Goal: Check status: Check status

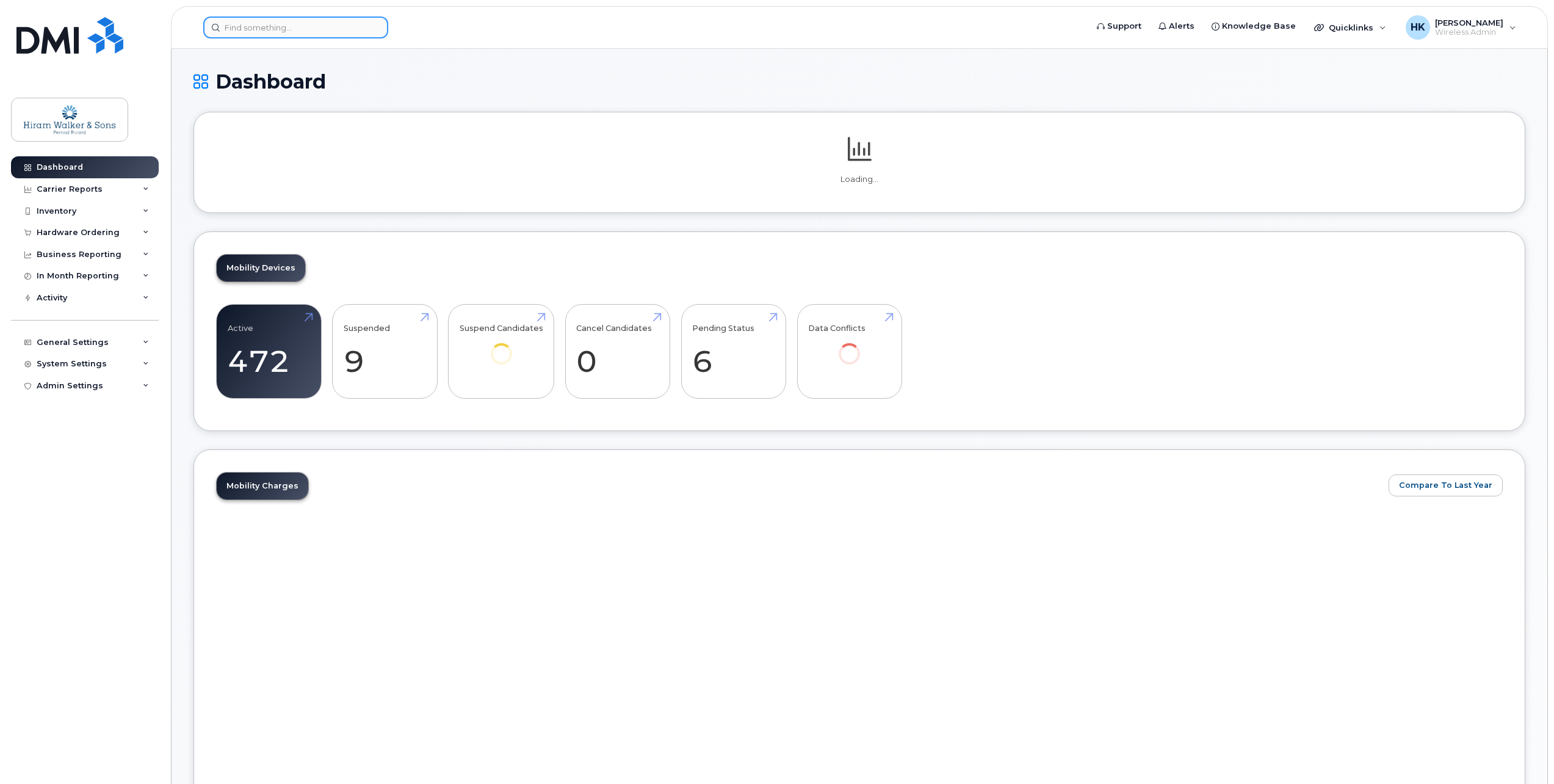
click at [299, 31] on input at bounding box center [296, 27] width 185 height 22
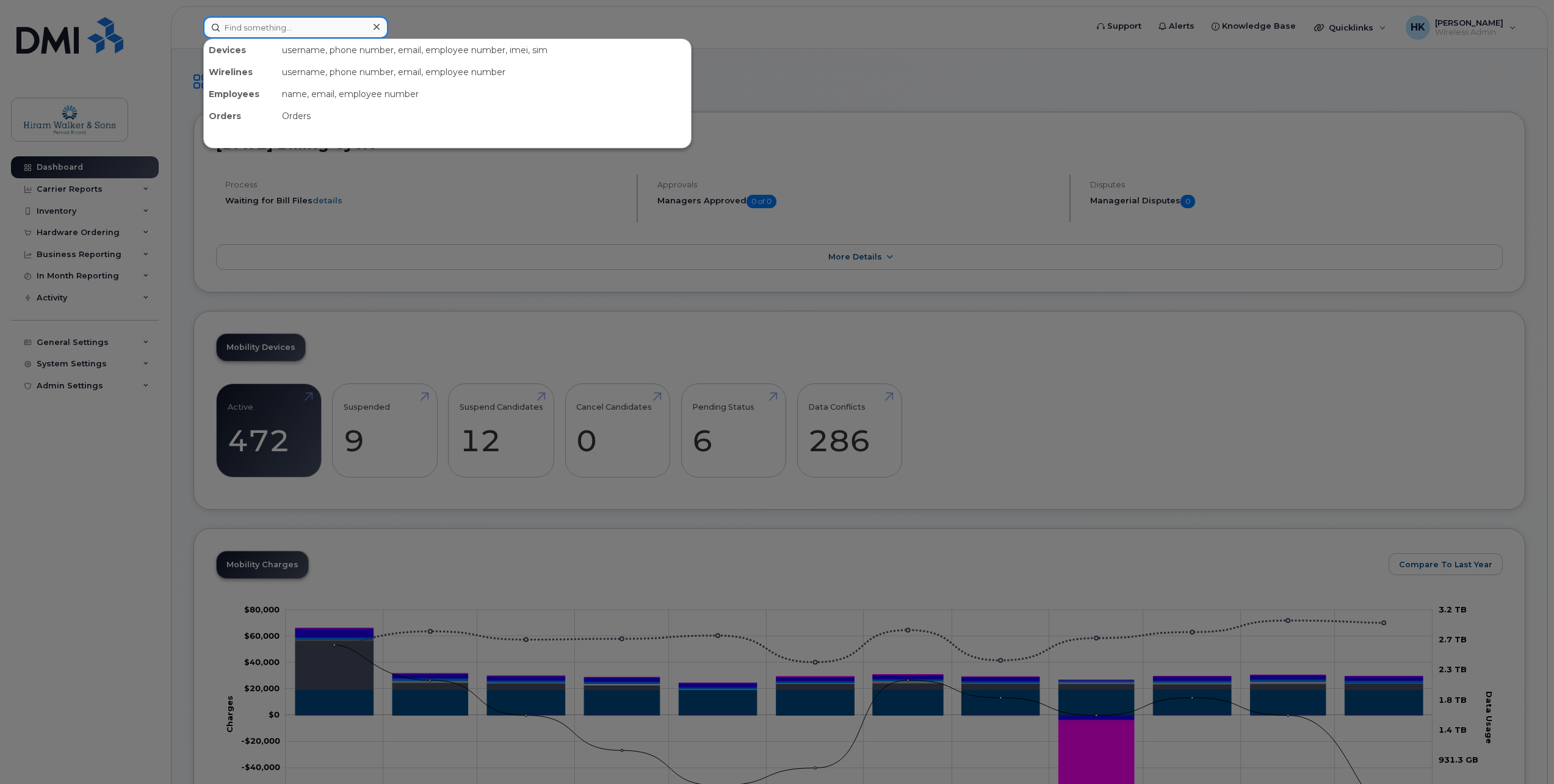
paste input "297449"
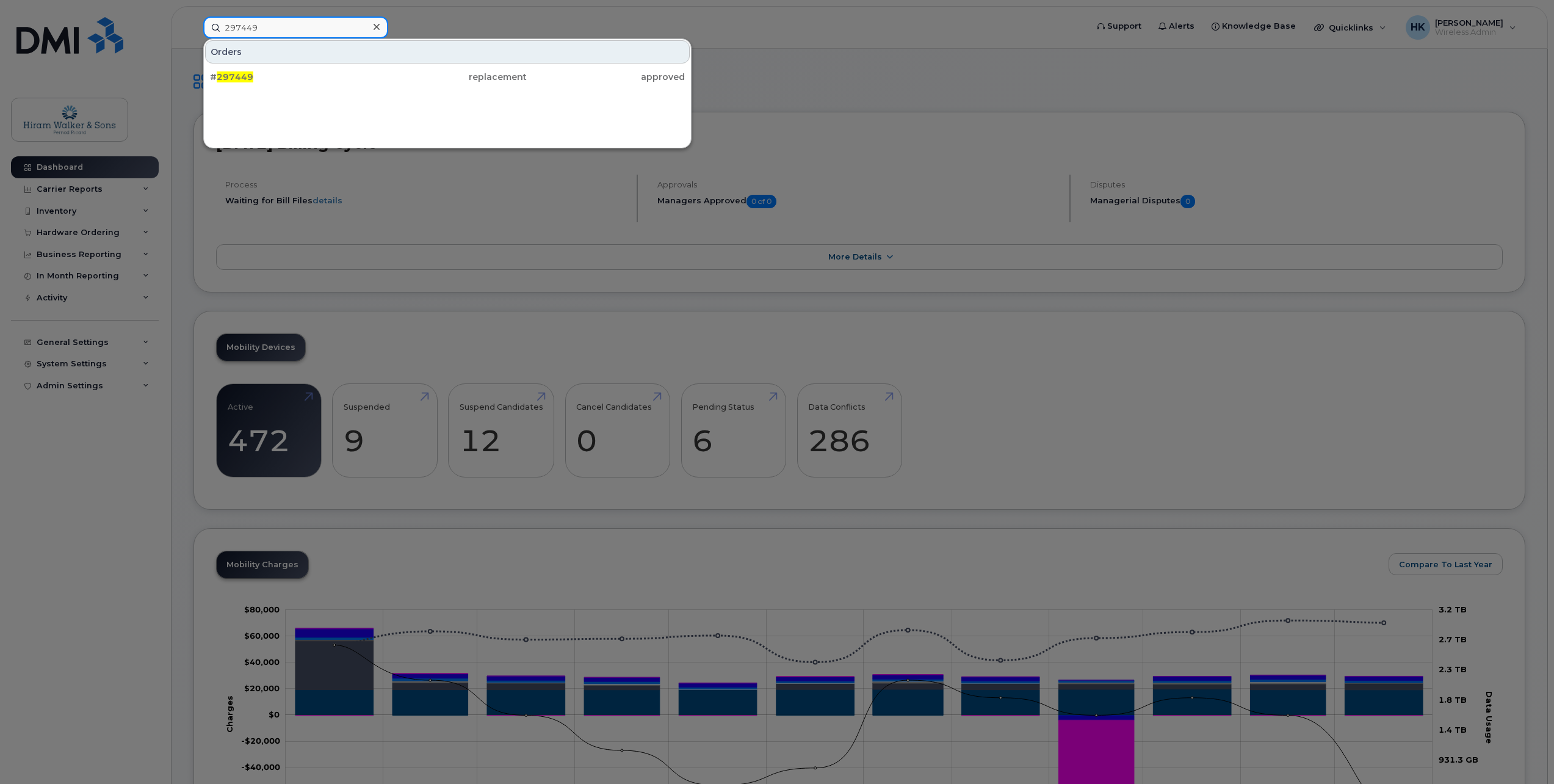
type input "297449"
click at [368, 86] on div "# 297449" at bounding box center [447, 76] width 158 height 22
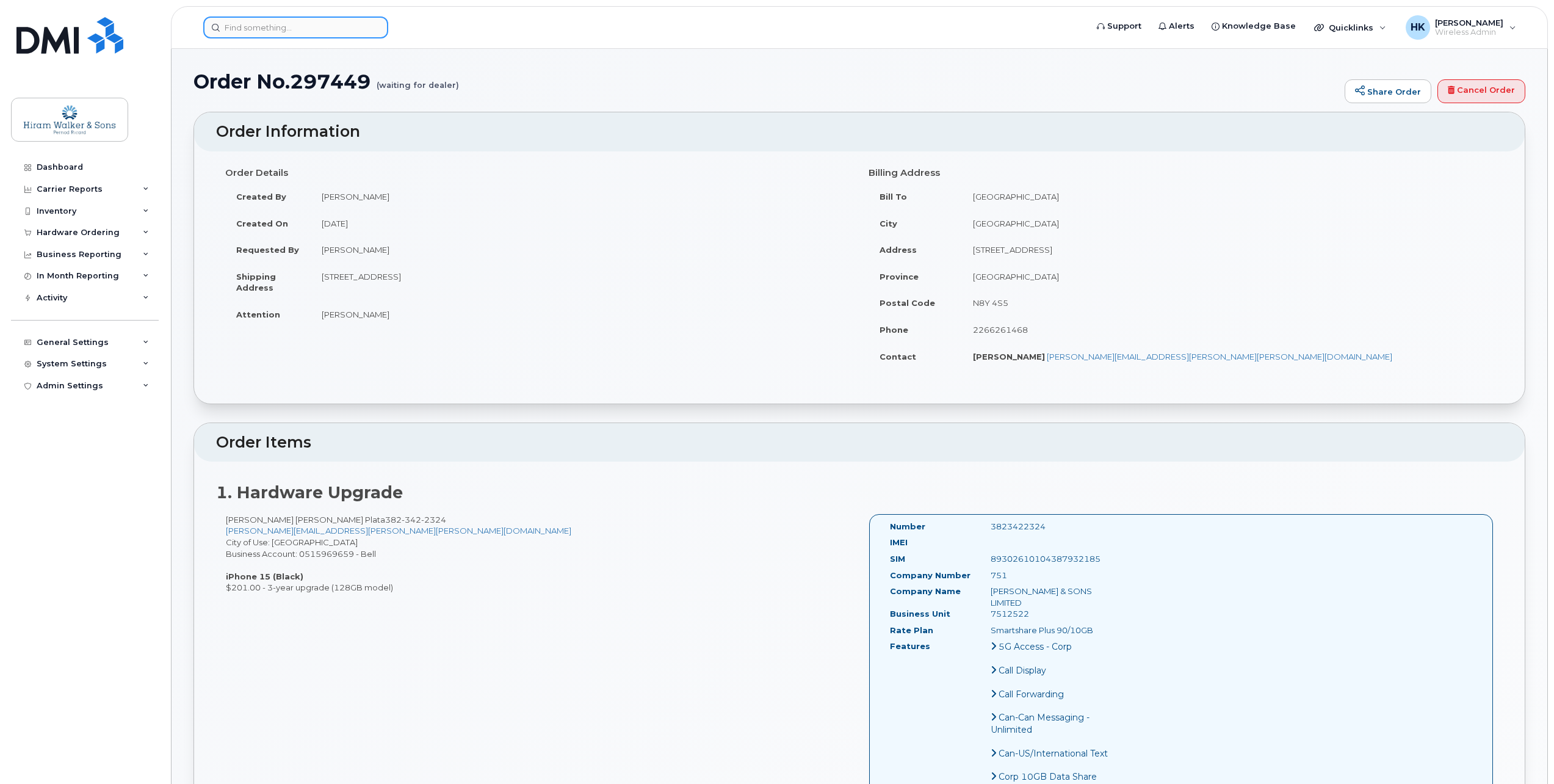
click at [277, 34] on input at bounding box center [296, 27] width 185 height 22
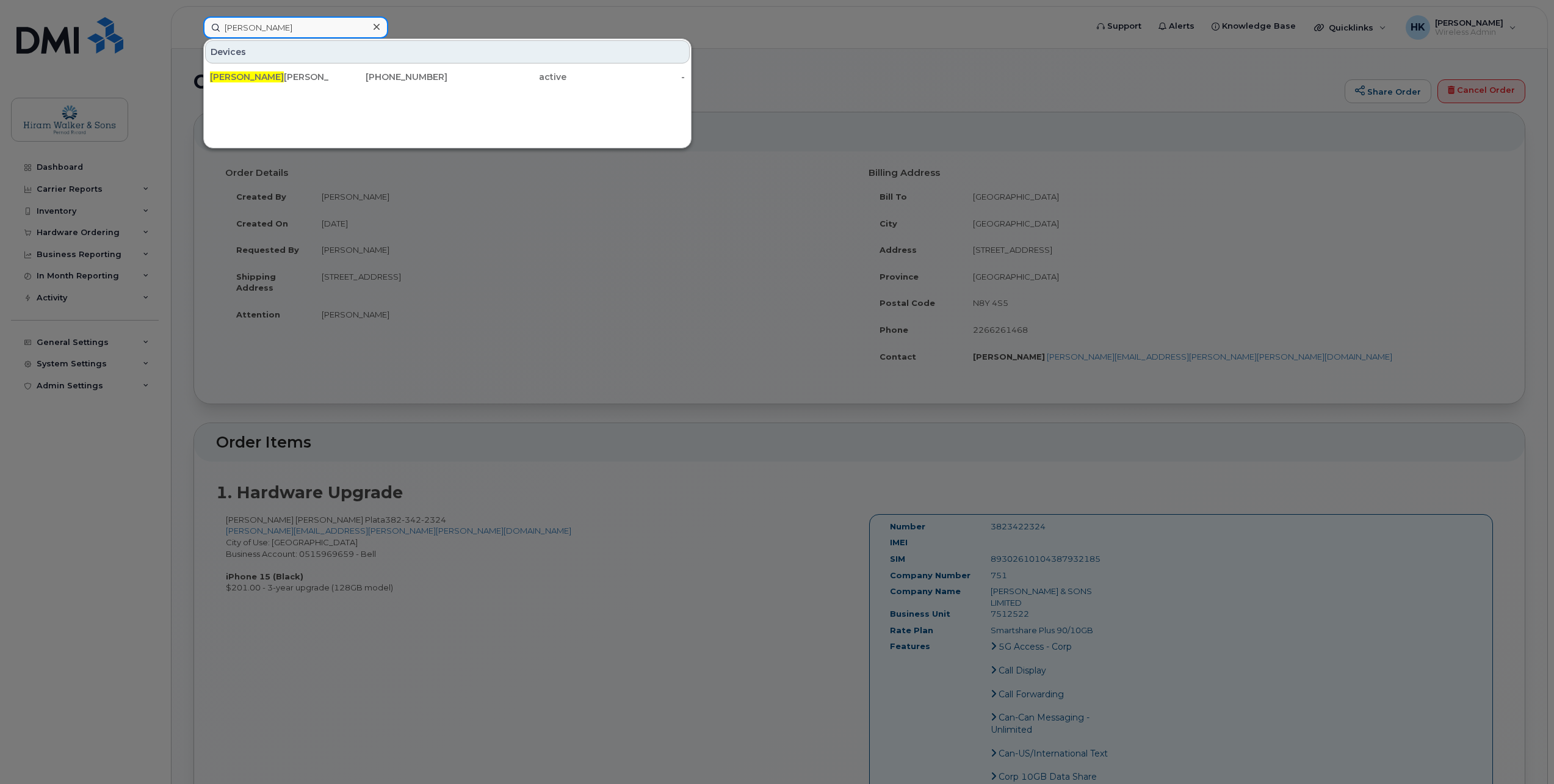
type input "[PERSON_NAME]"
click at [295, 73] on div "Luisa Fernanda Ramos Plata" at bounding box center [270, 77] width 119 height 12
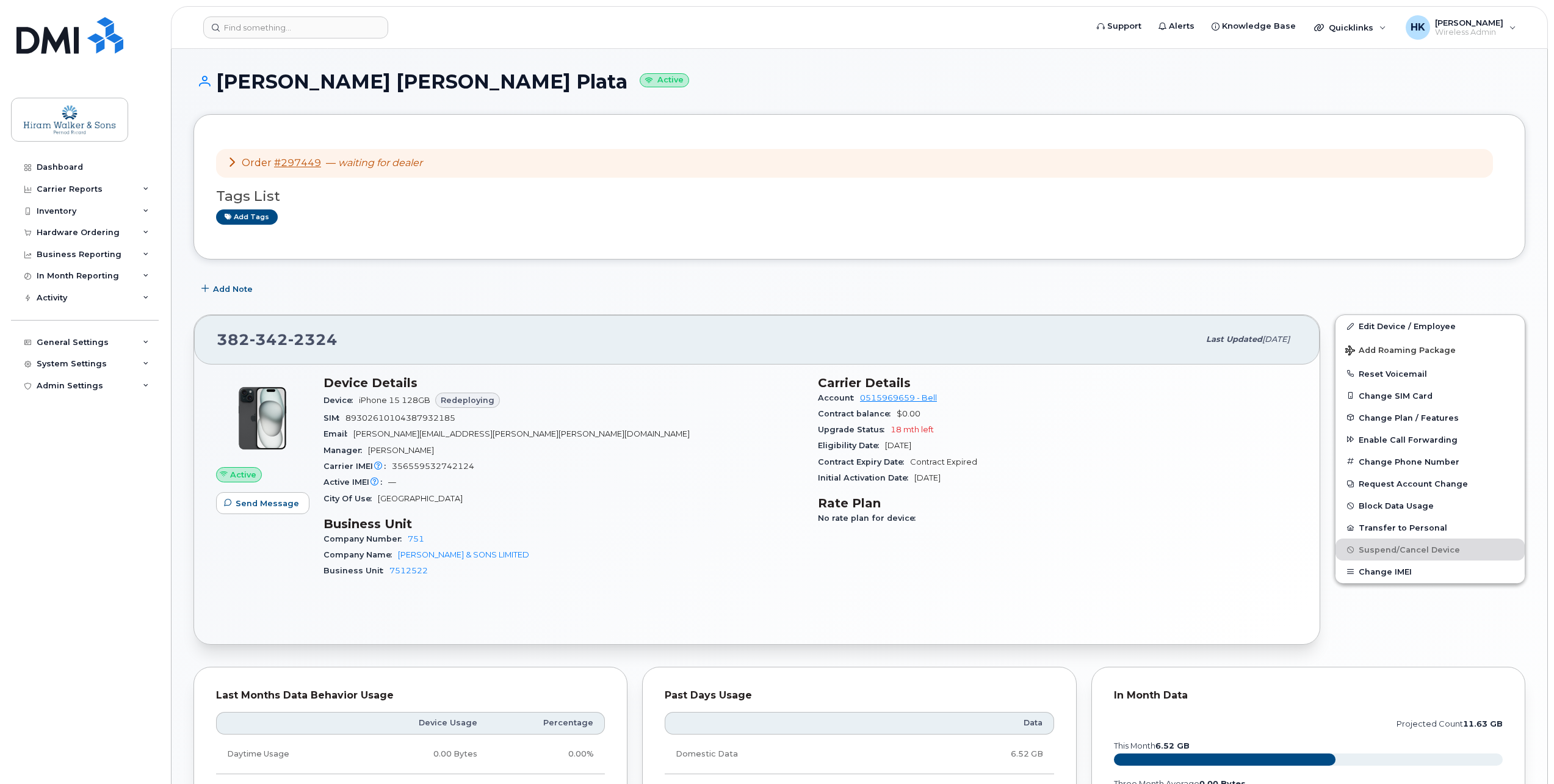
click at [240, 162] on div "Order #297449 — waiting for dealer" at bounding box center [325, 163] width 195 height 14
click at [234, 164] on icon at bounding box center [232, 162] width 10 height 10
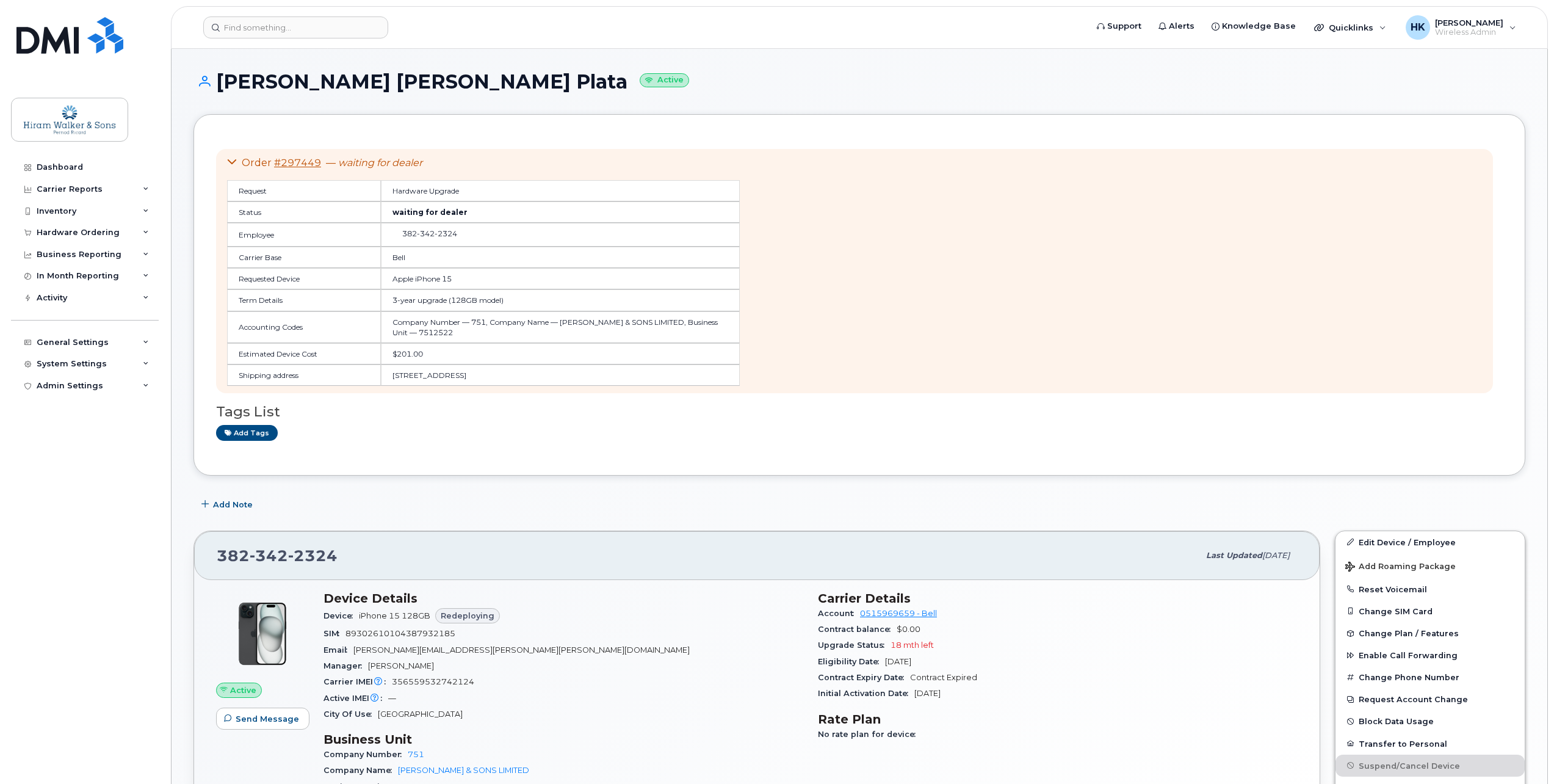
click at [234, 164] on icon at bounding box center [232, 162] width 10 height 10
